Goal: Check status: Check status

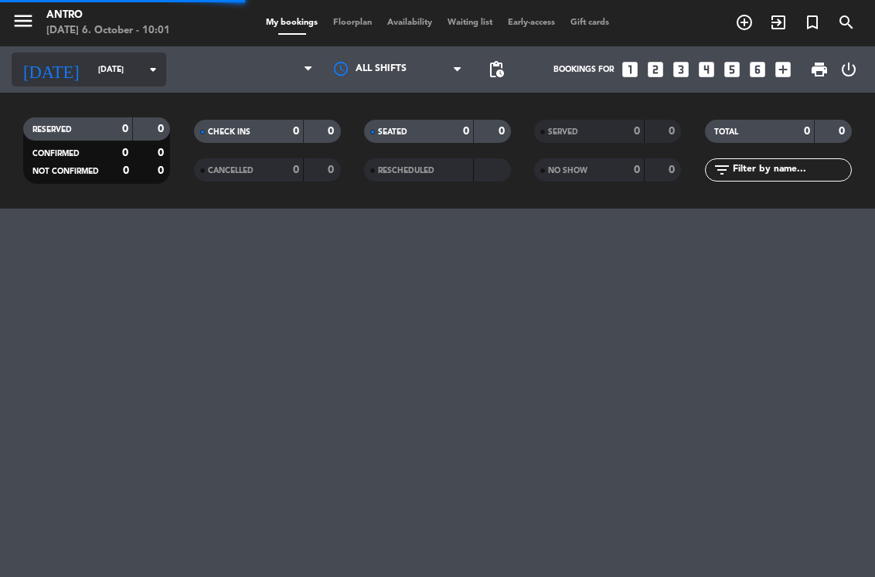
click at [96, 86] on div "[DATE] [DATE] arrow_drop_down" at bounding box center [89, 70] width 155 height 34
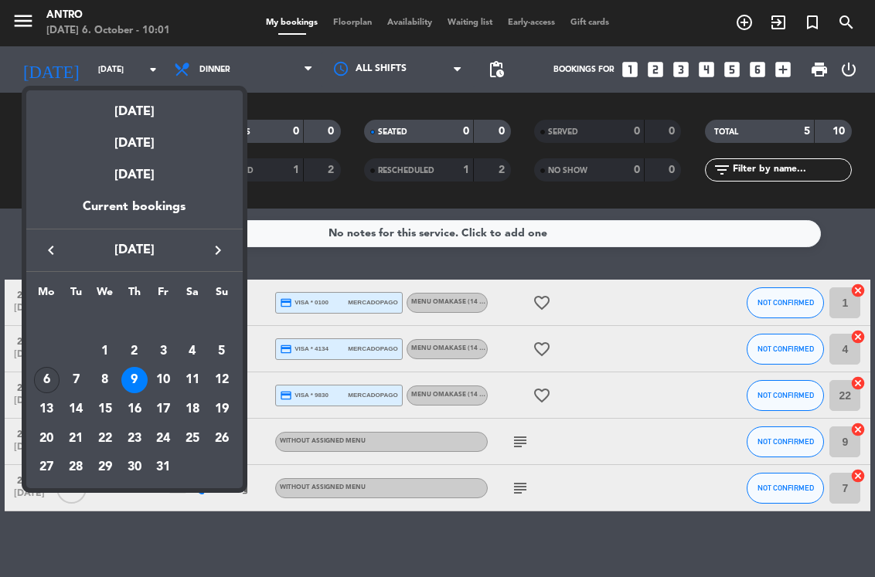
click at [47, 380] on div "6" at bounding box center [47, 380] width 26 height 26
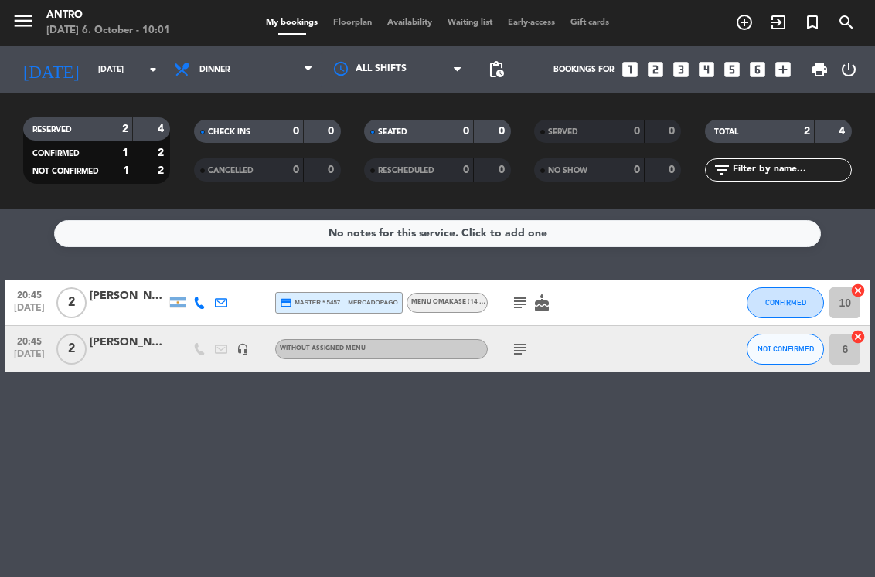
click at [108, 109] on div "RESERVED 2 4 CONFIRMED 1 2 NOT CONFIRMED 1 2" at bounding box center [97, 150] width 170 height 85
click at [111, 72] on input "[DATE]" at bounding box center [147, 69] width 114 height 25
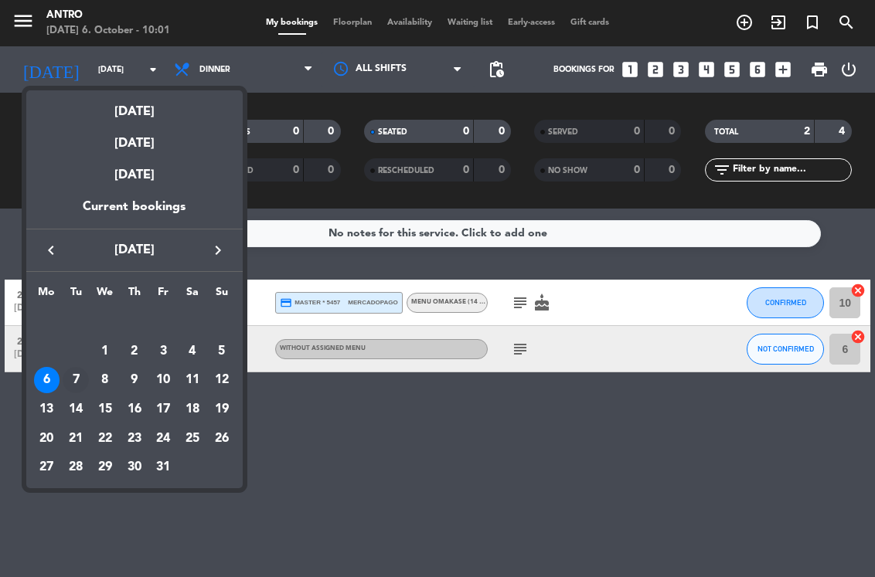
click at [78, 377] on div "7" at bounding box center [76, 380] width 26 height 26
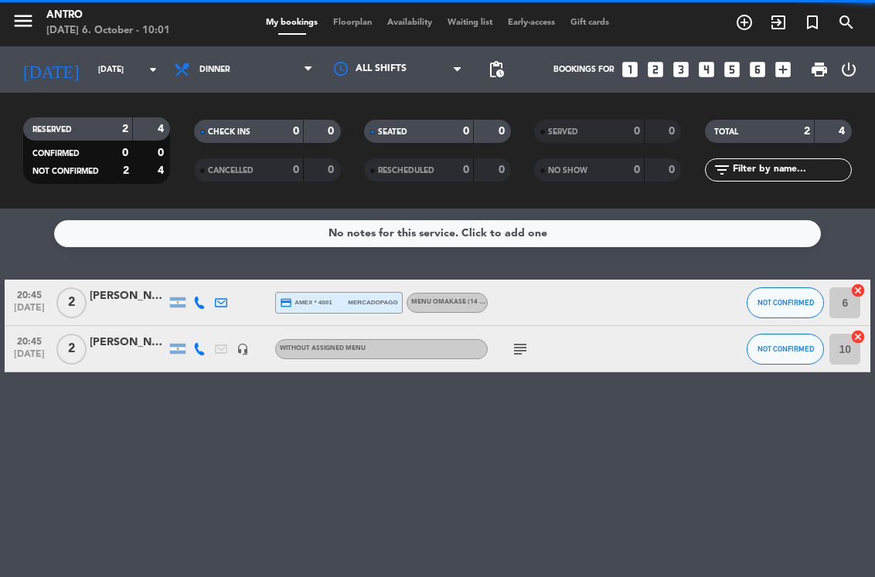
click at [105, 126] on div "2" at bounding box center [113, 130] width 31 height 18
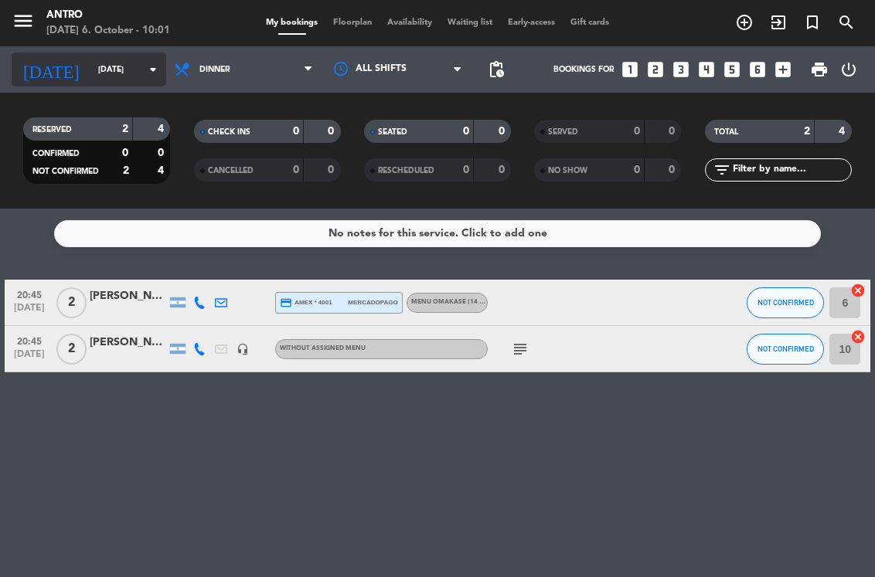
click at [119, 81] on input "[DATE]" at bounding box center [147, 69] width 114 height 25
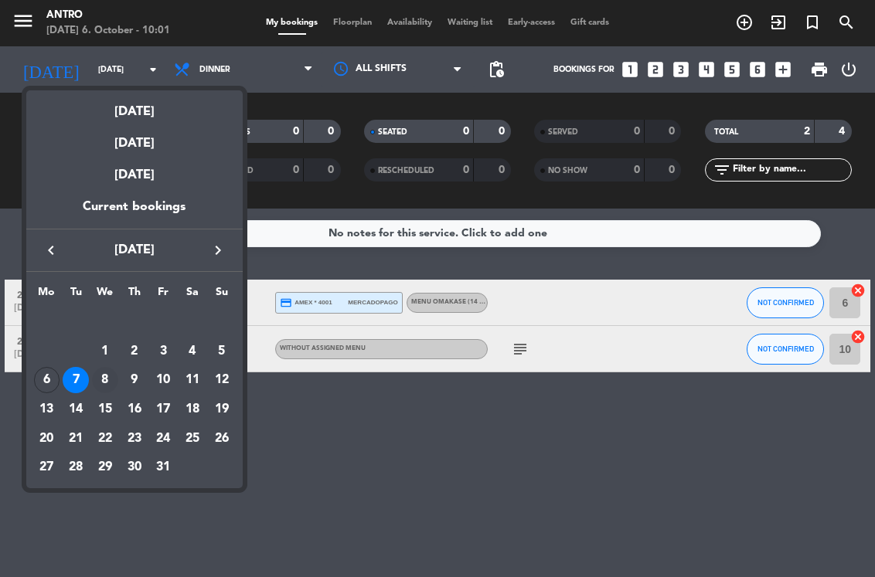
click at [101, 380] on div "8" at bounding box center [105, 380] width 26 height 26
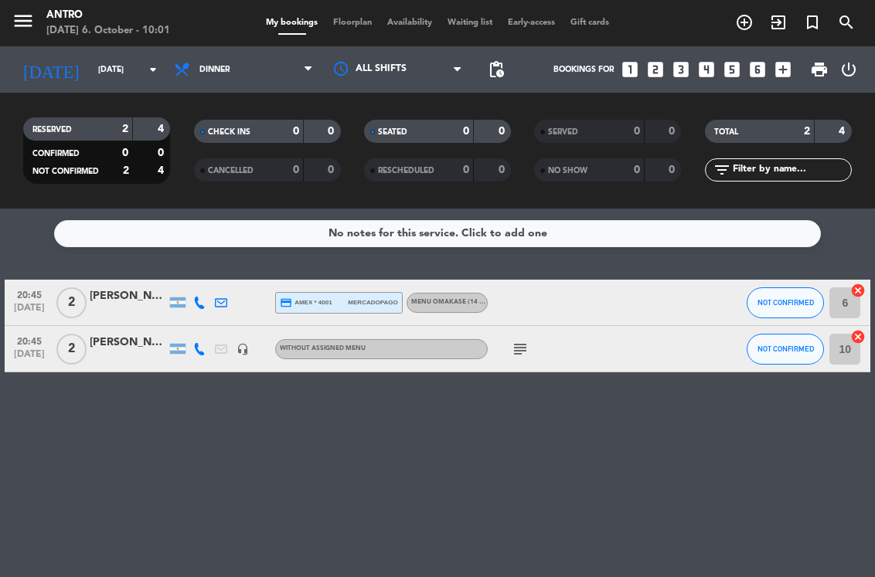
type input "[DATE]"
